Goal: Task Accomplishment & Management: Use online tool/utility

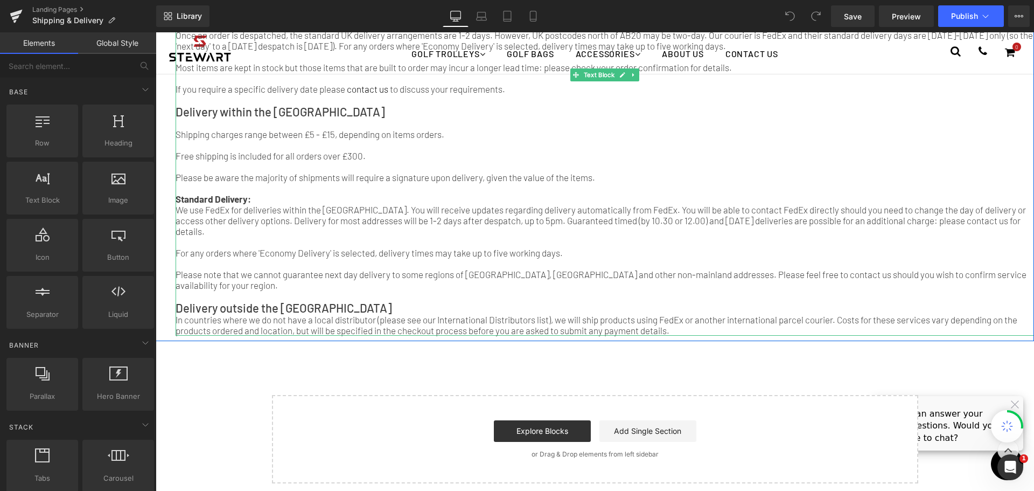
scroll to position [215, 0]
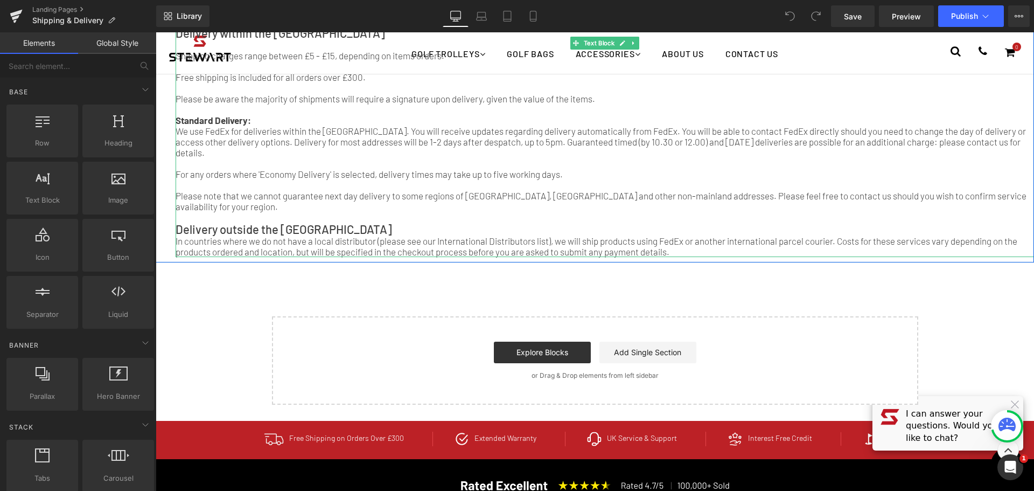
click at [681, 251] on p "In countries where we do not have a local distributor (please see our Internati…" at bounding box center [605, 246] width 858 height 22
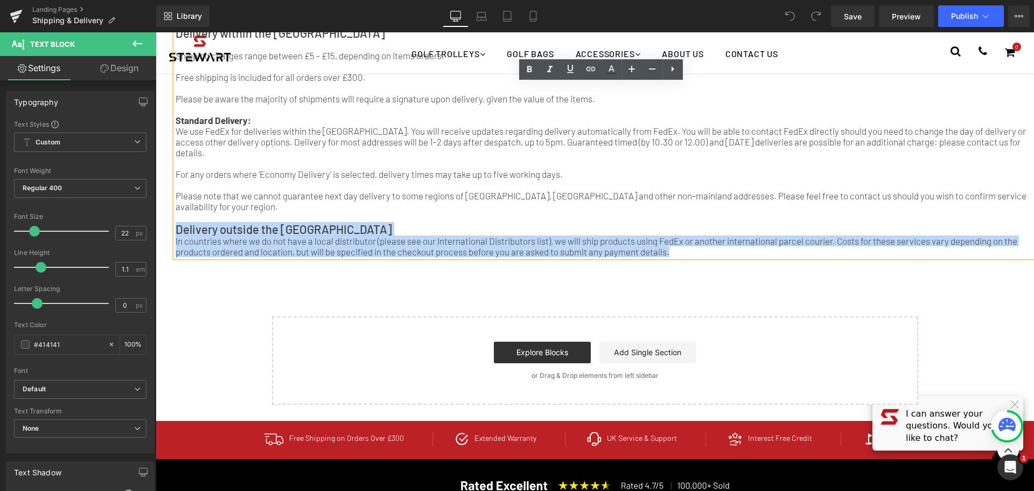
drag, startPoint x: 674, startPoint y: 251, endPoint x: 168, endPoint y: 229, distance: 506.2
click at [168, 229] on div "Shipping & Delivery Heading Separator Despatch Lead Times After placing your or…" at bounding box center [595, 39] width 878 height 445
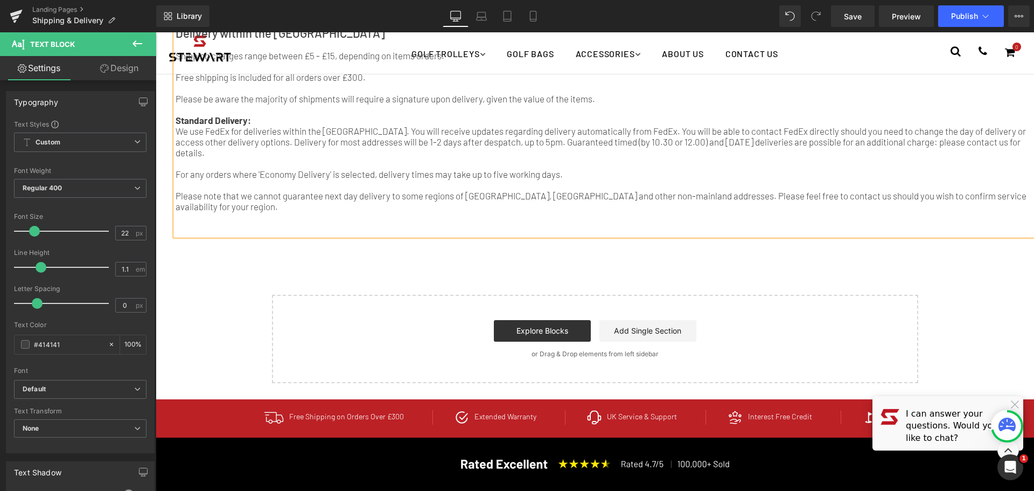
scroll to position [162, 0]
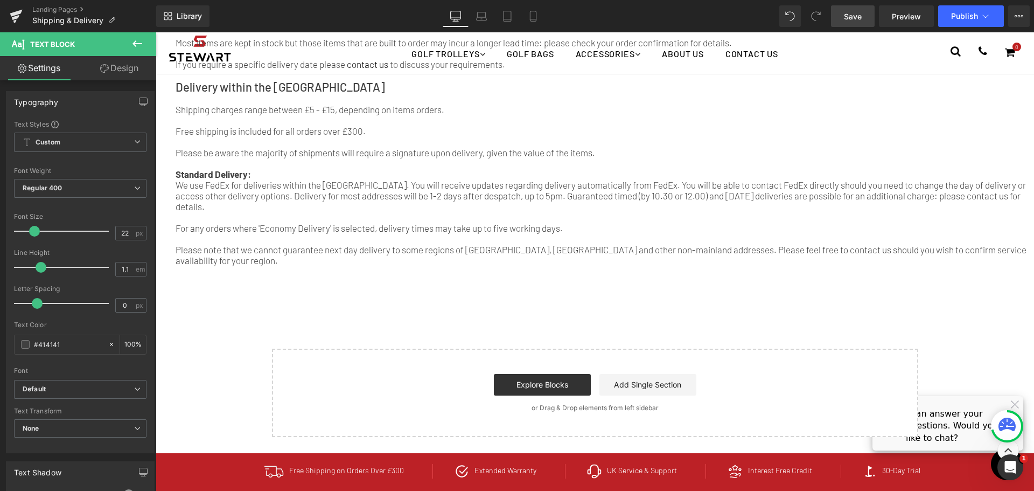
click at [863, 17] on link "Save" at bounding box center [853, 16] width 44 height 22
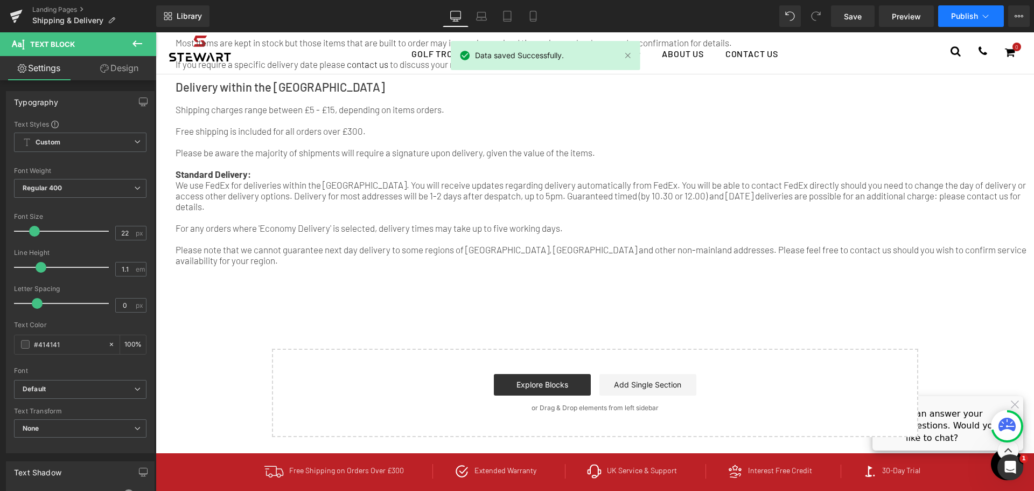
click at [962, 19] on span "Publish" at bounding box center [964, 16] width 27 height 9
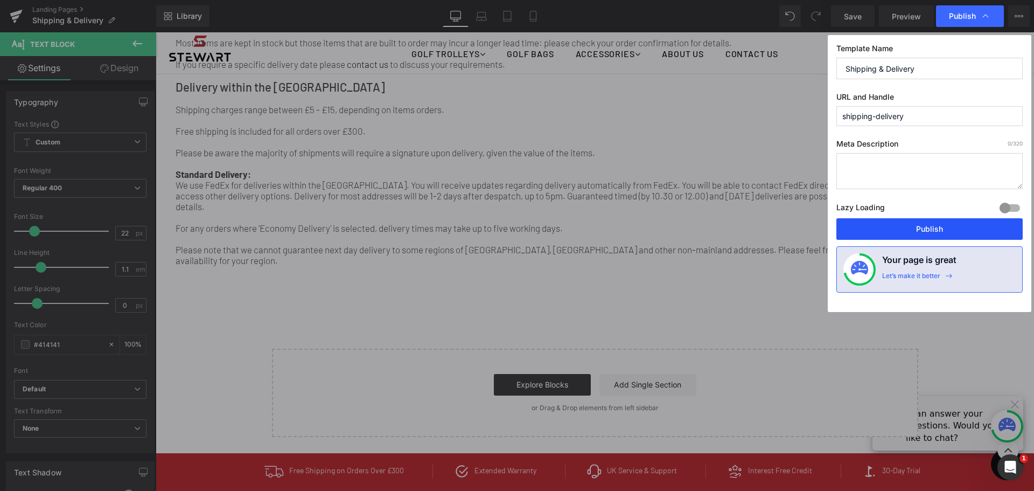
click at [931, 232] on button "Publish" at bounding box center [929, 229] width 186 height 22
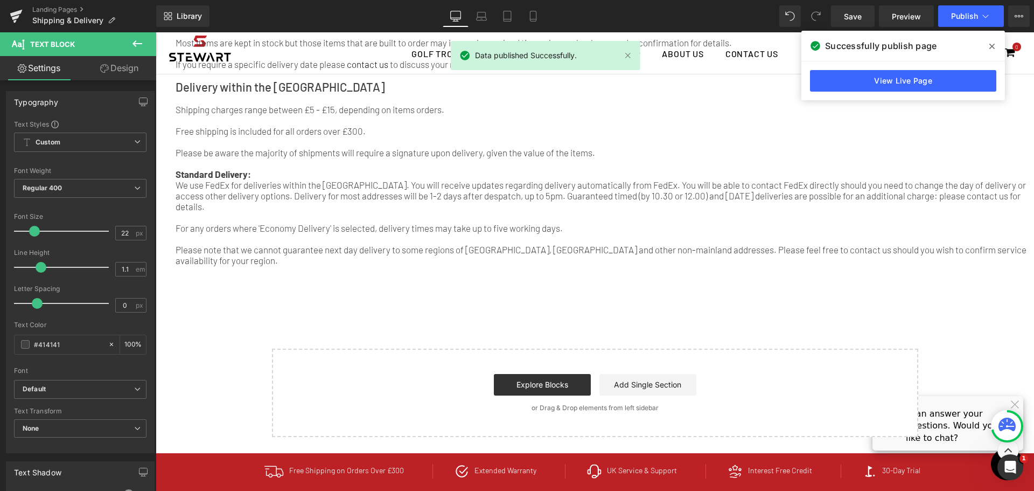
click at [994, 48] on icon at bounding box center [991, 46] width 5 height 5
